Goal: Information Seeking & Learning: Learn about a topic

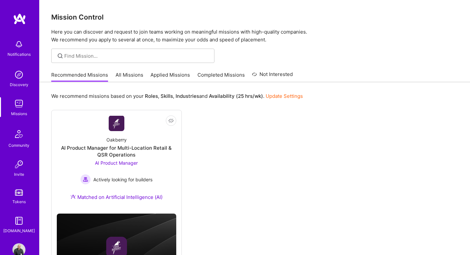
click at [17, 247] on img at bounding box center [18, 250] width 13 height 13
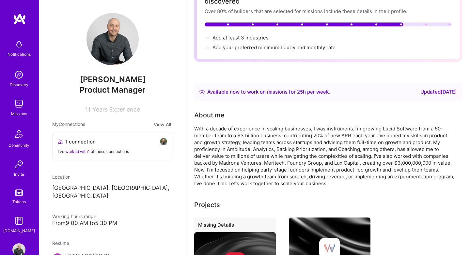
scroll to position [115, 0]
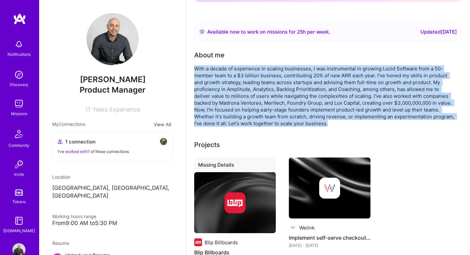
drag, startPoint x: 334, startPoint y: 119, endPoint x: 190, endPoint y: 58, distance: 156.4
copy div "With a decade of experience in scaling businesses, I was instrumental in growin…"
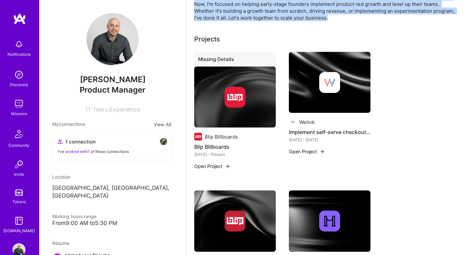
scroll to position [222, 0]
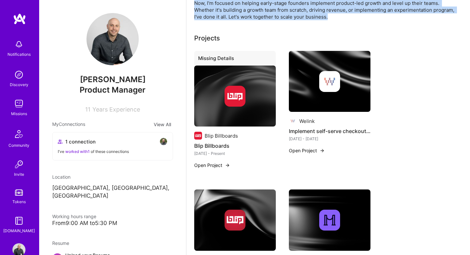
click at [213, 161] on div "Missing Details Blip Billboards Blip Billboards [DATE] - Present Open Project" at bounding box center [235, 114] width 82 height 126
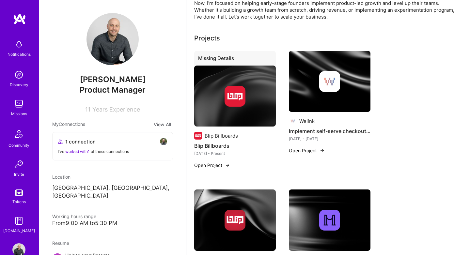
click at [214, 162] on button "Open Project" at bounding box center [212, 165] width 36 height 7
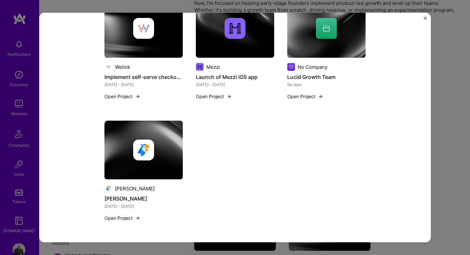
scroll to position [226, 0]
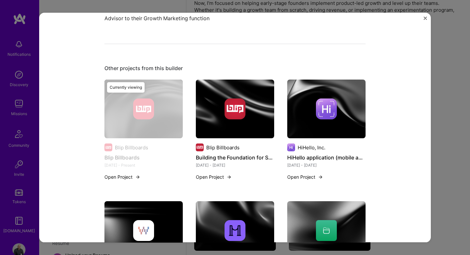
click at [214, 178] on button "Open Project" at bounding box center [214, 177] width 36 height 7
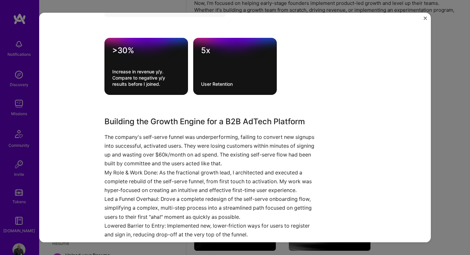
scroll to position [236, 0]
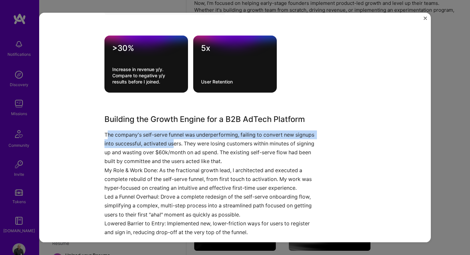
drag, startPoint x: 107, startPoint y: 135, endPoint x: 196, endPoint y: 141, distance: 89.7
click at [196, 141] on p "The company's self-serve funnel was underperforming, failing to convert new sig…" at bounding box center [211, 149] width 212 height 36
drag, startPoint x: 196, startPoint y: 141, endPoint x: 214, endPoint y: 142, distance: 17.3
click at [197, 141] on p "The company's self-serve funnel was underperforming, failing to convert new sig…" at bounding box center [211, 149] width 212 height 36
drag, startPoint x: 206, startPoint y: 144, endPoint x: 100, endPoint y: 135, distance: 106.2
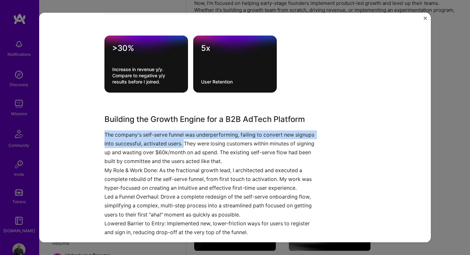
click at [100, 135] on div "Building the Foundation for Self-Serve Growth Blip Billboards Advertising & AdT…" at bounding box center [235, 128] width 392 height 230
copy p "The company's self-serve funnel was underperforming, failing to convert new sig…"
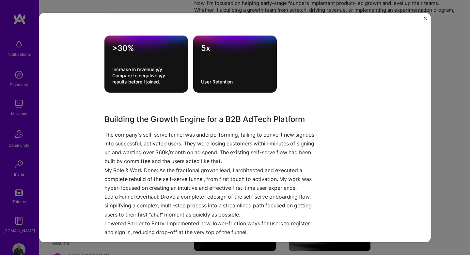
click at [112, 137] on p "The company's self-serve funnel was underperforming, failing to convert new sig…" at bounding box center [211, 149] width 212 height 36
click at [108, 117] on h3 "Building the Growth Engine for a B2B AdTech Platform" at bounding box center [211, 120] width 212 height 12
drag, startPoint x: 114, startPoint y: 129, endPoint x: 105, endPoint y: 119, distance: 13.0
click at [114, 129] on div "Building the Growth Engine for a B2B AdTech Platform The company's self-serve f…" at bounding box center [211, 175] width 212 height 123
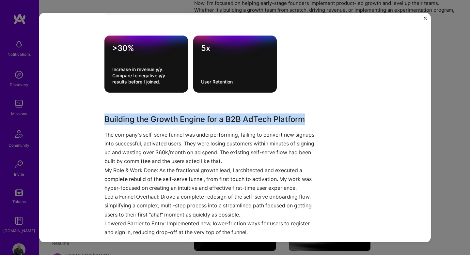
drag, startPoint x: 99, startPoint y: 113, endPoint x: 332, endPoint y: 116, distance: 233.2
click at [332, 116] on div "Building the Foundation for Self-Serve Growth Blip Billboards Advertising & AdT…" at bounding box center [235, 128] width 392 height 230
copy h3 "Building the Growth Engine for a B2B AdTech Platform"
click at [135, 117] on div "Building the Foundation for Self-Serve Growth Blip Billboards Advertising & AdT…" at bounding box center [235, 218] width 261 height 856
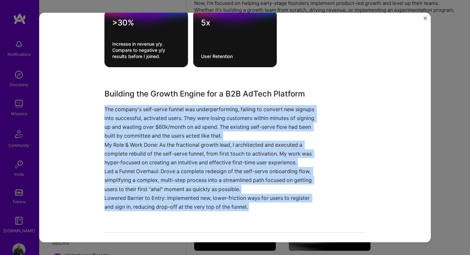
drag, startPoint x: 105, startPoint y: 134, endPoint x: 268, endPoint y: 238, distance: 193.7
click at [268, 238] on div "Building the Foundation for Self-Serve Growth Blip Billboards Advertising & AdT…" at bounding box center [235, 193] width 261 height 856
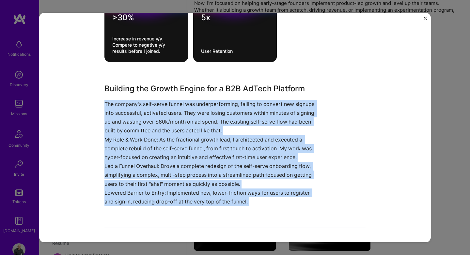
copy div "The company's self-serve funnel was underperforming, failing to convert new sig…"
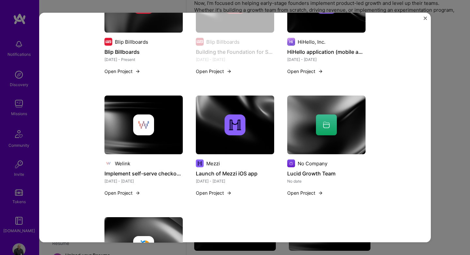
scroll to position [563, 0]
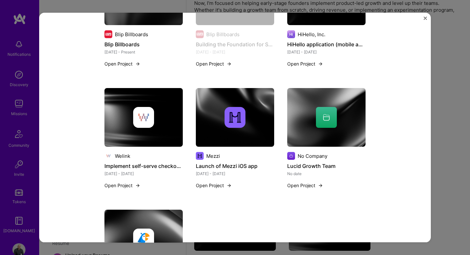
click at [229, 133] on img at bounding box center [235, 117] width 78 height 59
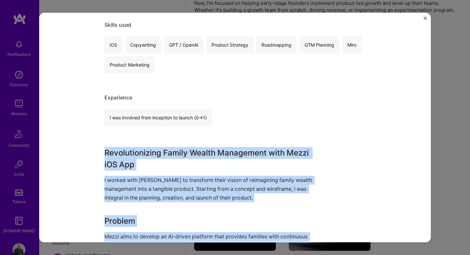
scroll to position [263, 0]
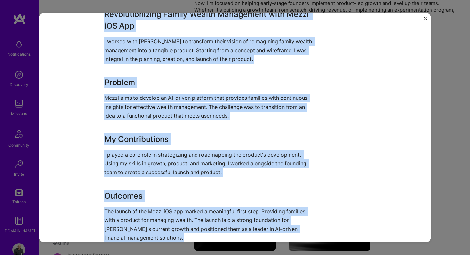
click at [151, 150] on div "Revolutionizing Family Wealth Management with Mezzi iOS App I worked with [PERS…" at bounding box center [211, 125] width 212 height 234
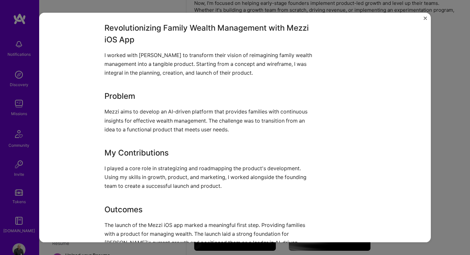
scroll to position [249, 0]
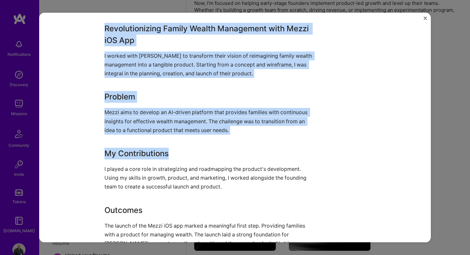
drag, startPoint x: 99, startPoint y: 27, endPoint x: 242, endPoint y: 165, distance: 198.9
click at [242, 164] on div "Launch of Mezzi iOS app Mezzi Financial Services / Fintech, Artifical Intellige…" at bounding box center [235, 128] width 392 height 230
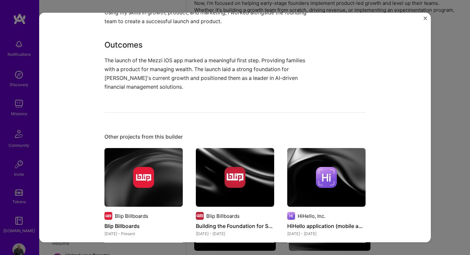
scroll to position [393, 0]
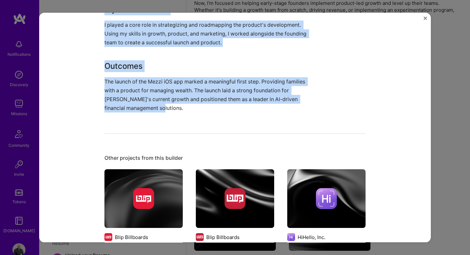
click at [140, 106] on p "The launch of the Mezzi iOS app marked a meaningful first step. Providing famil…" at bounding box center [211, 95] width 212 height 36
copy div "Revolutionizing Family Wealth Management with Mezzi iOS App I worked with [PERS…"
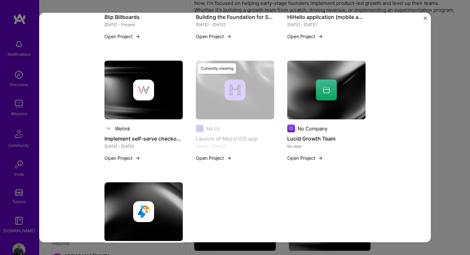
scroll to position [676, 0]
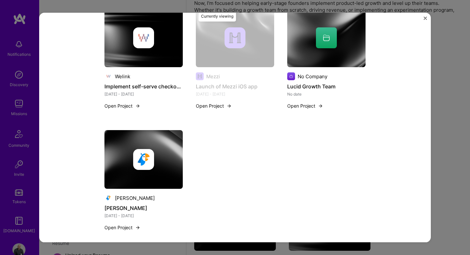
click at [132, 73] on div "Welink" at bounding box center [144, 77] width 78 height 8
click at [127, 57] on img at bounding box center [144, 38] width 78 height 59
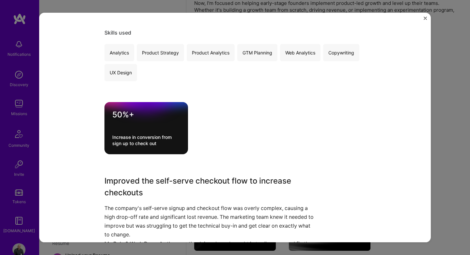
scroll to position [163, 0]
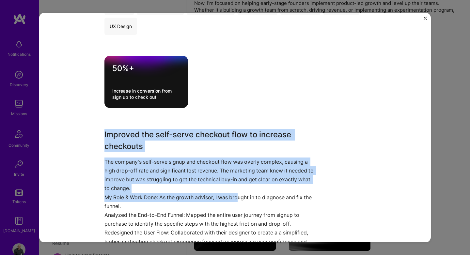
drag, startPoint x: 102, startPoint y: 128, endPoint x: 240, endPoint y: 202, distance: 156.3
click at [240, 202] on div "Implement self-serve checkout flow for WeLink Welink Telecom Role Growth Market…" at bounding box center [235, 128] width 392 height 230
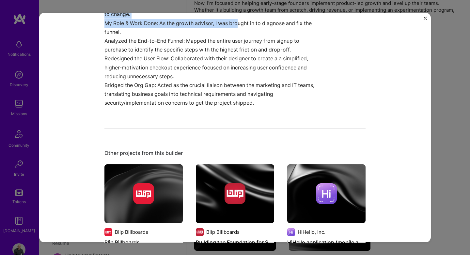
scroll to position [373, 0]
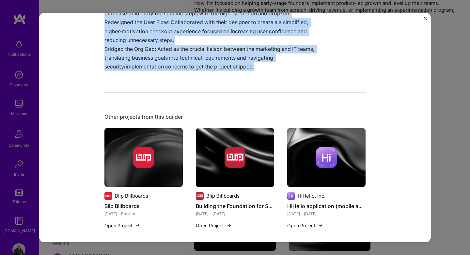
click at [259, 67] on p "Bridged the Org Gap: Acted as the crucial liaison between the marketing and IT …" at bounding box center [211, 58] width 212 height 27
copy div "Improved the self-serve checkout flow to increase checkouts The company's self-…"
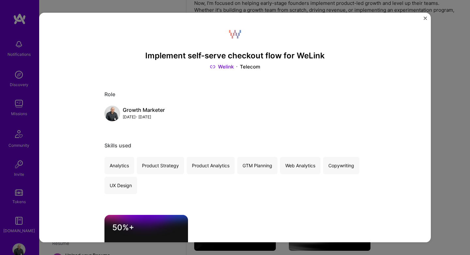
scroll to position [3, 0]
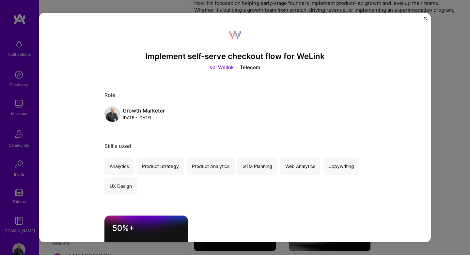
click at [423, 17] on div "Implement self-serve checkout flow for WeLink Welink Telecom Role Growth Market…" at bounding box center [235, 128] width 392 height 230
click at [426, 17] on img "Close" at bounding box center [425, 18] width 3 height 3
